Goal: Information Seeking & Learning: Understand process/instructions

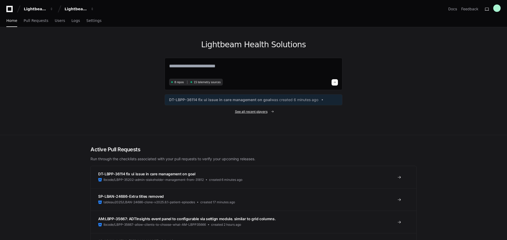
click at [242, 112] on span "See all recent players" at bounding box center [251, 112] width 33 height 4
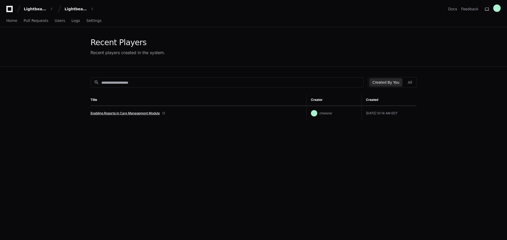
click at [146, 114] on link "Enabling Reports in Care Management Module" at bounding box center [124, 113] width 69 height 4
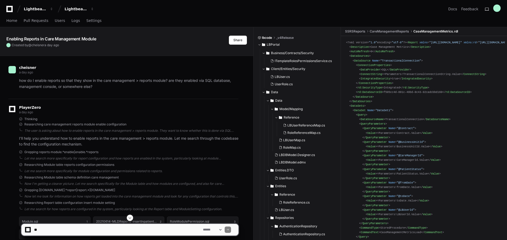
scroll to position [132, 0]
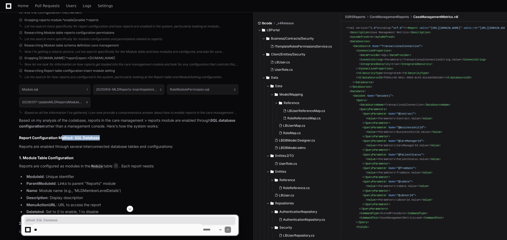
drag, startPoint x: 65, startPoint y: 137, endPoint x: 99, endPoint y: 139, distance: 33.9
click at [99, 139] on h2 "Report Configuration Method: SQL Database" at bounding box center [128, 137] width 219 height 5
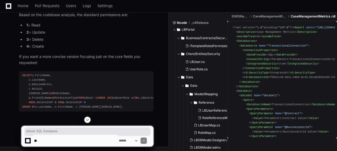
scroll to position [1052, 0]
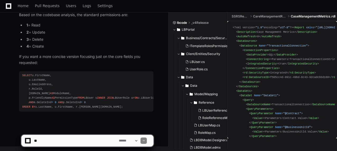
click at [69, 140] on textarea at bounding box center [75, 141] width 85 height 12
click at [96, 140] on textarea at bounding box center [75, 141] width 85 height 12
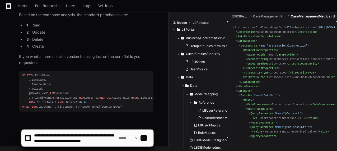
scroll to position [2, 0]
type textarea "**********"
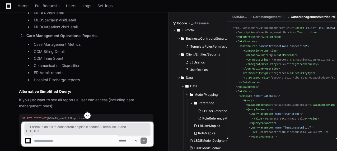
scroll to position [1453, 0]
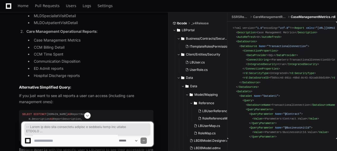
drag, startPoint x: 22, startPoint y: 54, endPoint x: 136, endPoint y: 77, distance: 116.4
copy div "-- Query to find care management reports a specific user can access SELECT u.Fi…"
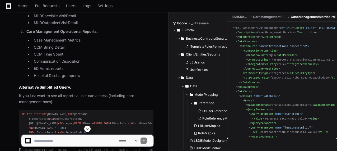
click at [52, 144] on textarea at bounding box center [75, 141] width 85 height 12
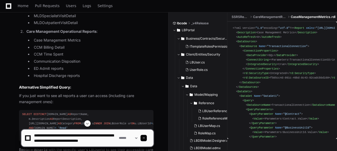
scroll to position [2, 0]
type textarea "**********"
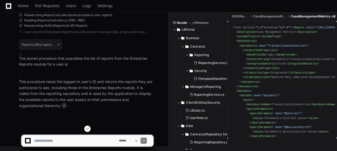
scroll to position [1923, 0]
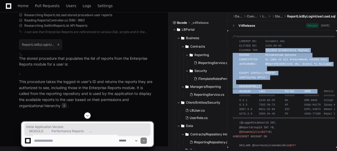
drag, startPoint x: 267, startPoint y: 60, endPoint x: 313, endPoint y: 91, distance: 55.3
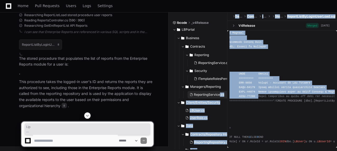
scroll to position [0, 0]
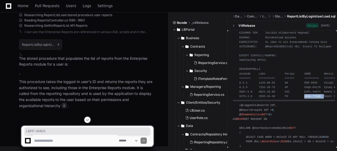
drag, startPoint x: 321, startPoint y: 98, endPoint x: 299, endPoint y: 97, distance: 22.2
drag, startPoint x: 266, startPoint y: 96, endPoint x: 257, endPoint y: 97, distance: 8.8
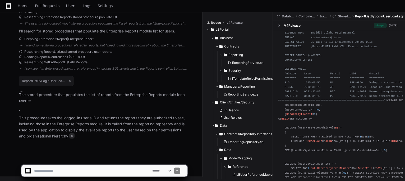
scroll to position [17, 0]
click at [172, 63] on div "Researching GetEntReportList API Reports" at bounding box center [103, 62] width 168 height 4
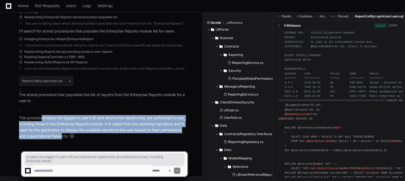
drag, startPoint x: 44, startPoint y: 121, endPoint x: 63, endPoint y: 137, distance: 25.0
click at [63, 137] on p "This procedure takes the logged-in user's ID and returns the reports they are a…" at bounding box center [103, 127] width 168 height 24
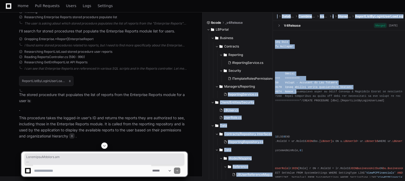
scroll to position [0, 0]
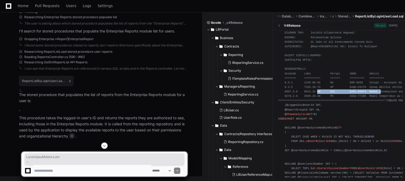
drag, startPoint x: 373, startPoint y: 90, endPoint x: 334, endPoint y: 91, distance: 38.9
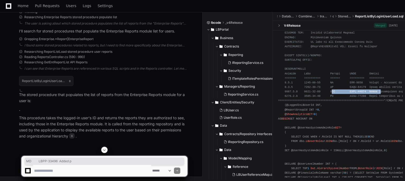
drag, startPoint x: 359, startPoint y: 92, endPoint x: 344, endPoint y: 92, distance: 15.1
copy span "LBPP-33496"
drag, startPoint x: 359, startPoint y: 96, endPoint x: 346, endPoint y: 97, distance: 12.5
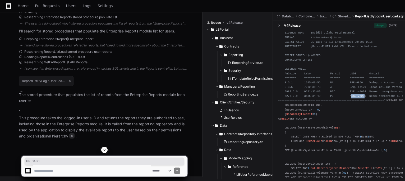
drag, startPoint x: 360, startPoint y: 96, endPoint x: 345, endPoint y: 97, distance: 15.6
copy span "LBPP-34805"
